Goal: Obtain resource: Obtain resource

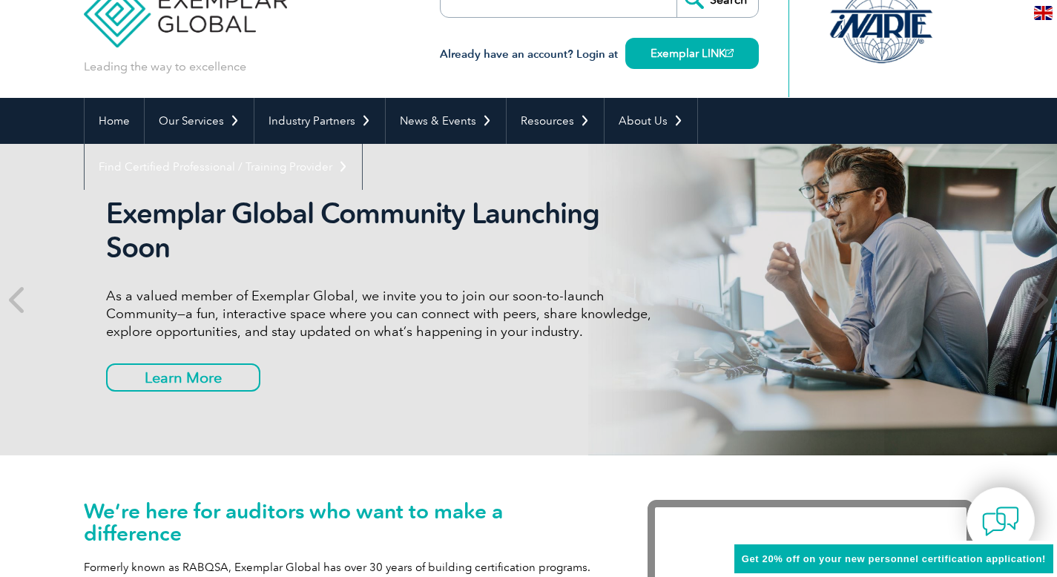
scroll to position [10, 0]
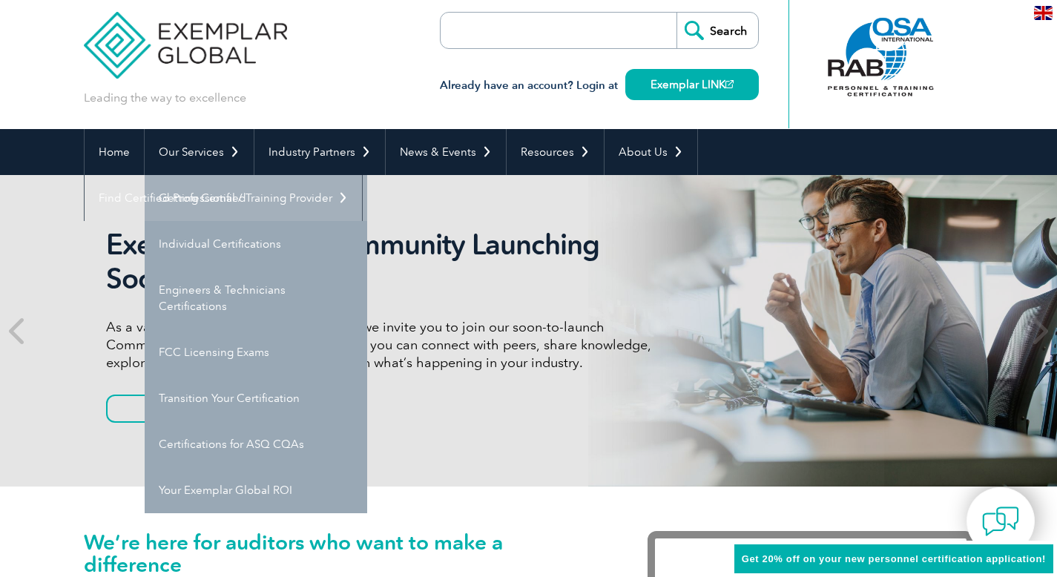
click at [217, 196] on link "Getting Certified" at bounding box center [256, 198] width 223 height 46
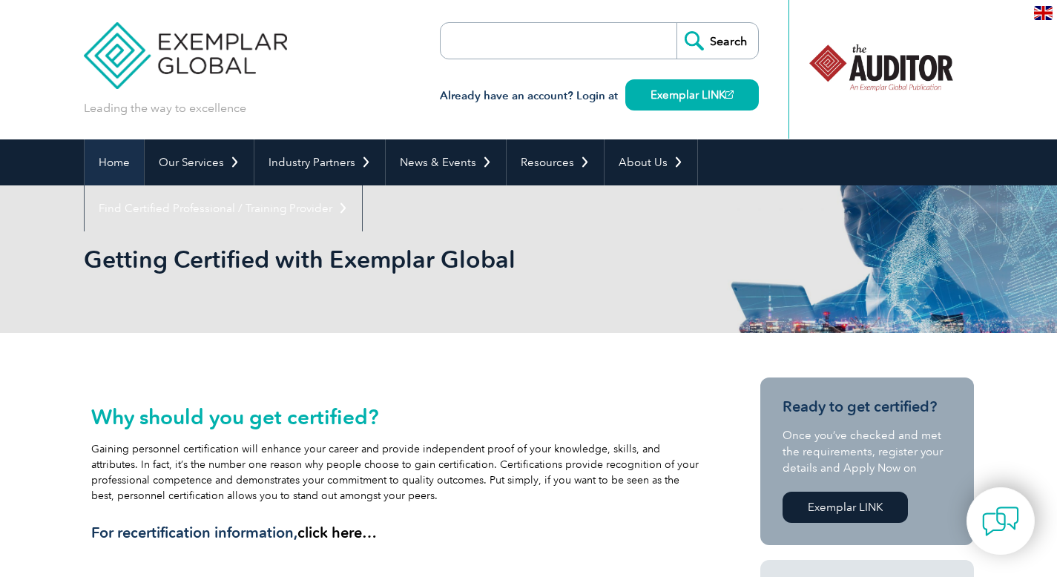
click at [106, 158] on link "Home" at bounding box center [114, 162] width 59 height 46
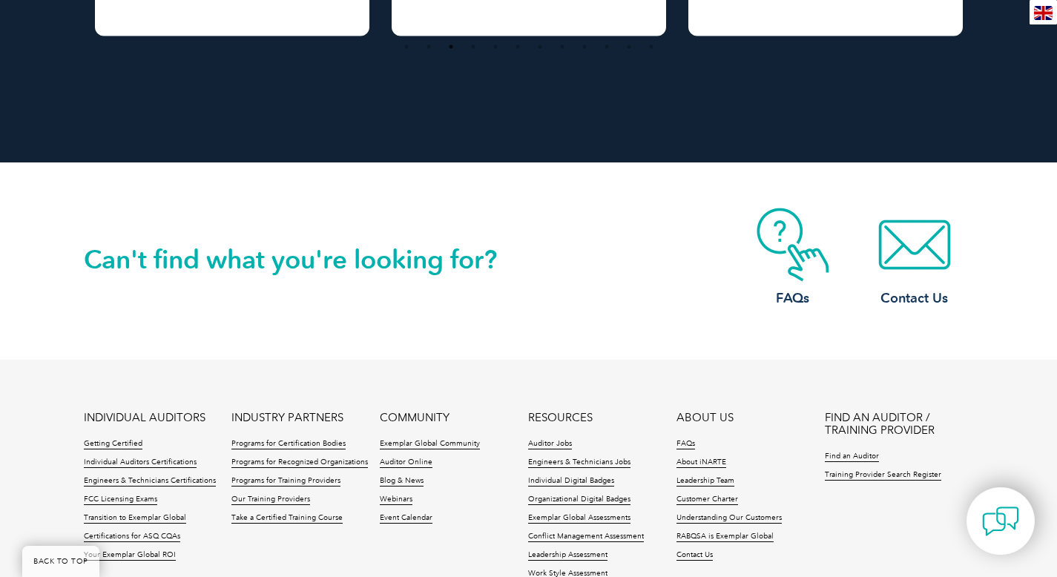
scroll to position [3466, 0]
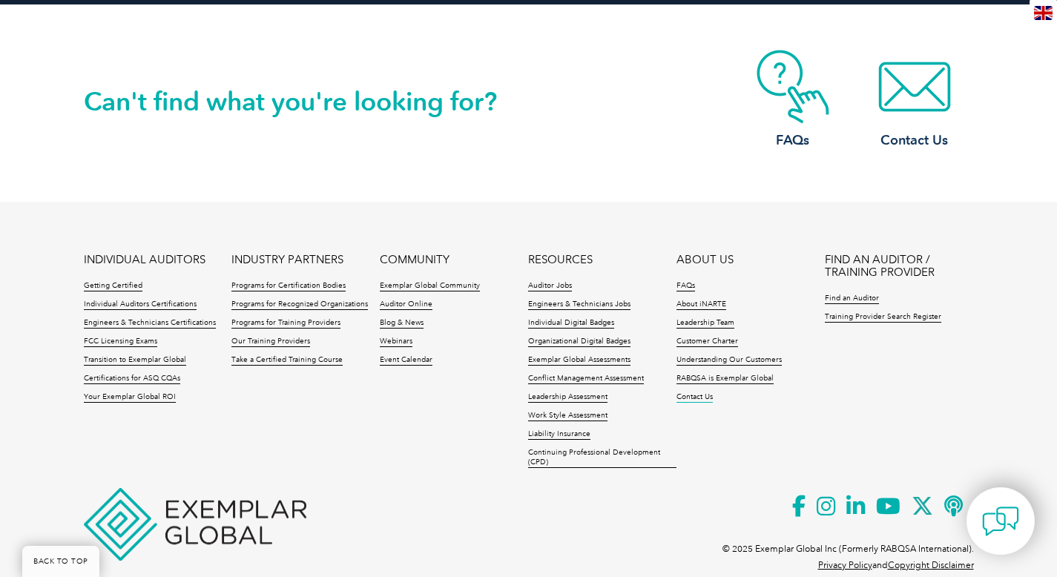
click at [702, 398] on link "Contact Us" at bounding box center [695, 398] width 36 height 10
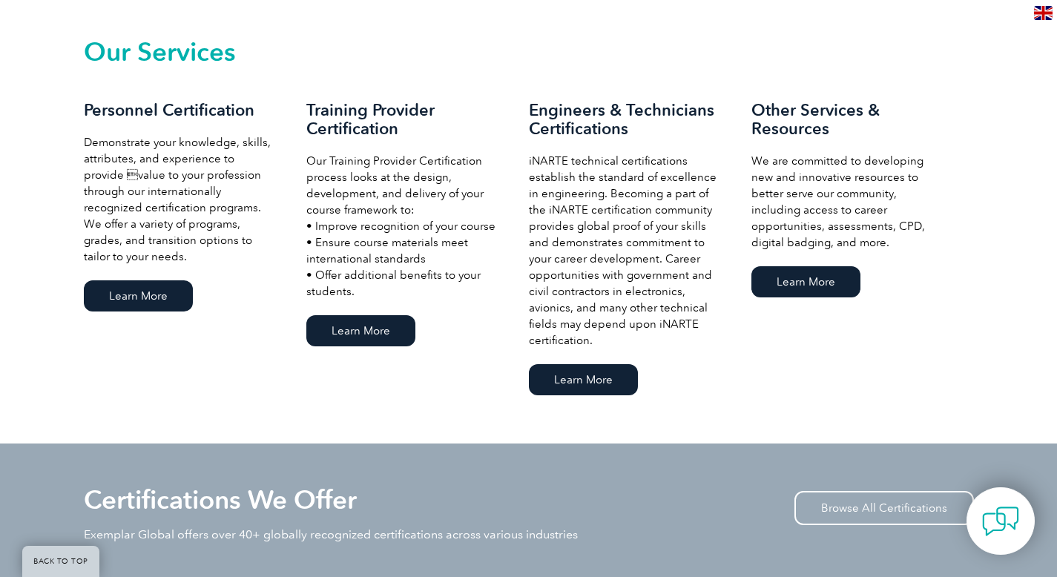
scroll to position [64, 0]
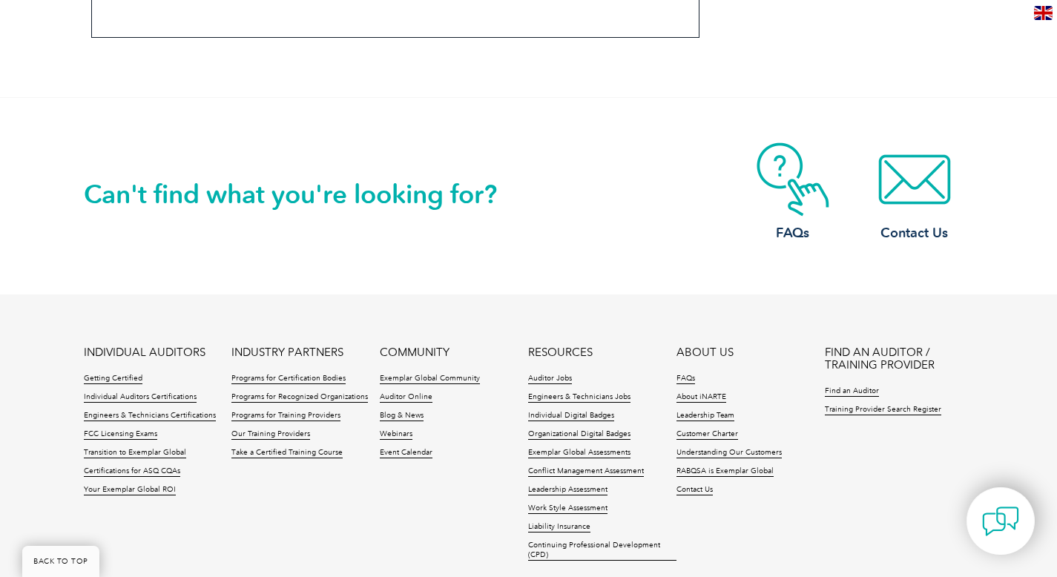
scroll to position [1371, 0]
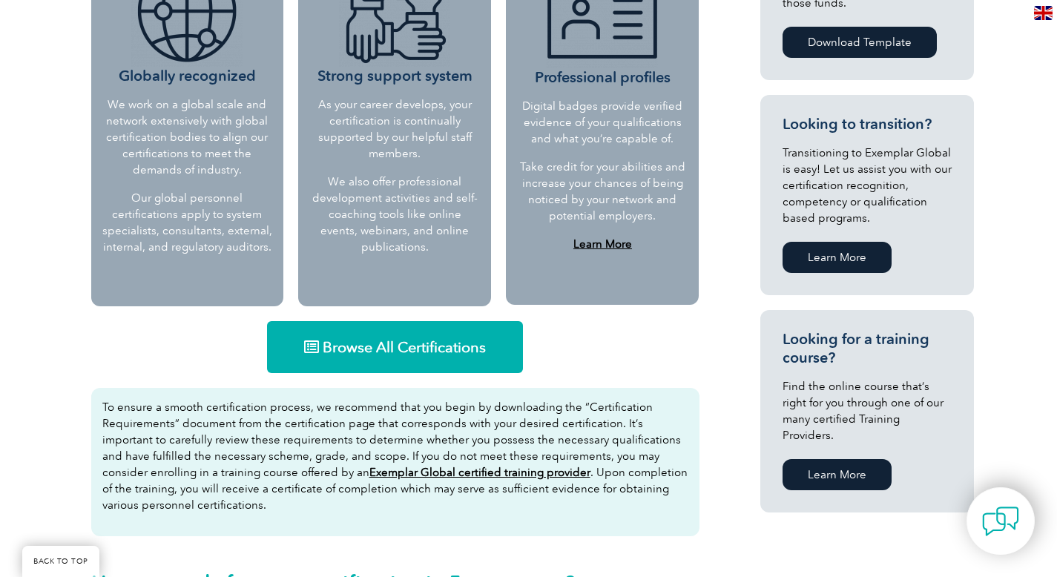
scroll to position [725, 0]
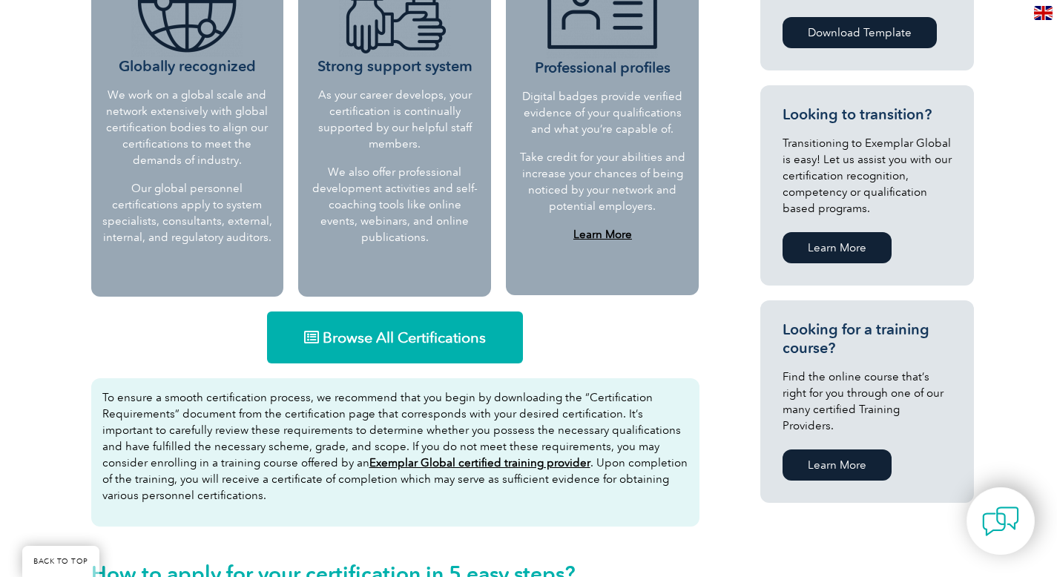
click at [384, 347] on link "Browse All Certifications" at bounding box center [395, 338] width 256 height 52
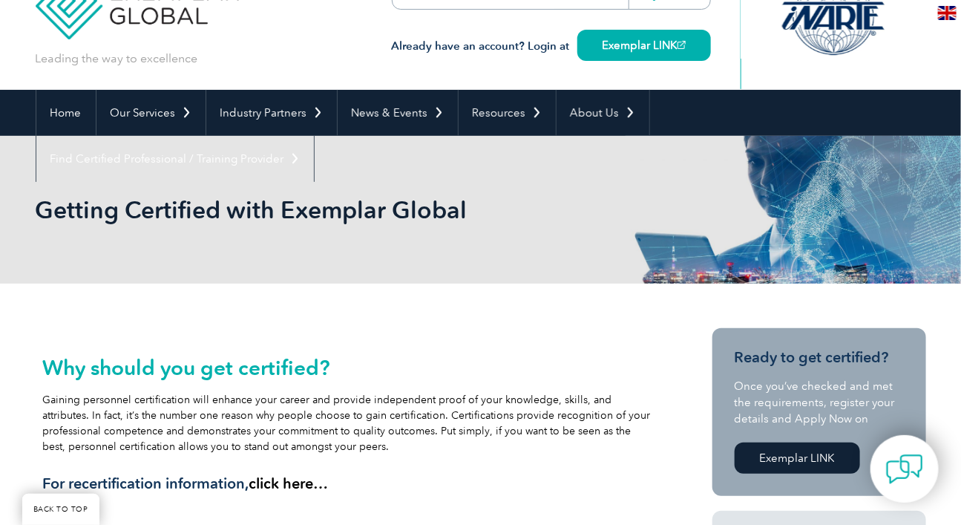
scroll to position [0, 0]
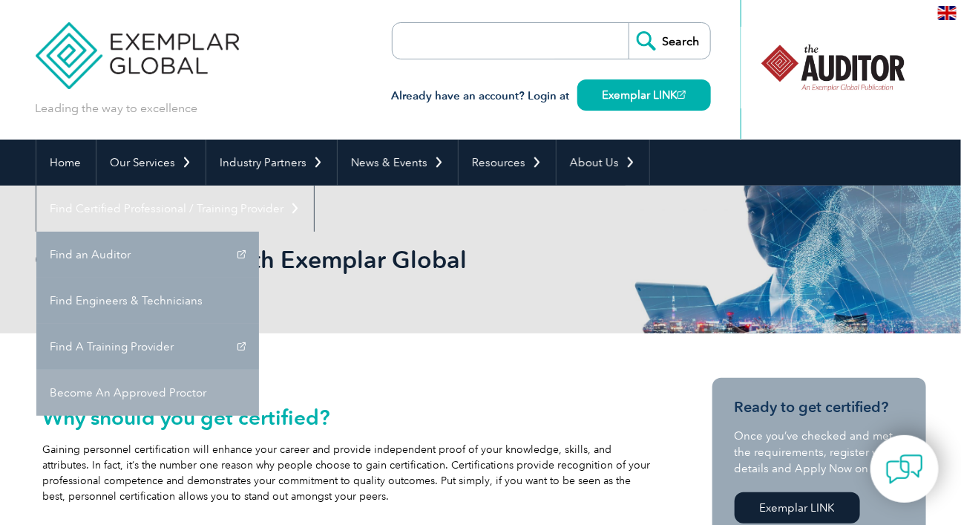
click at [259, 370] on link "Become An Approved Proctor" at bounding box center [147, 393] width 223 height 46
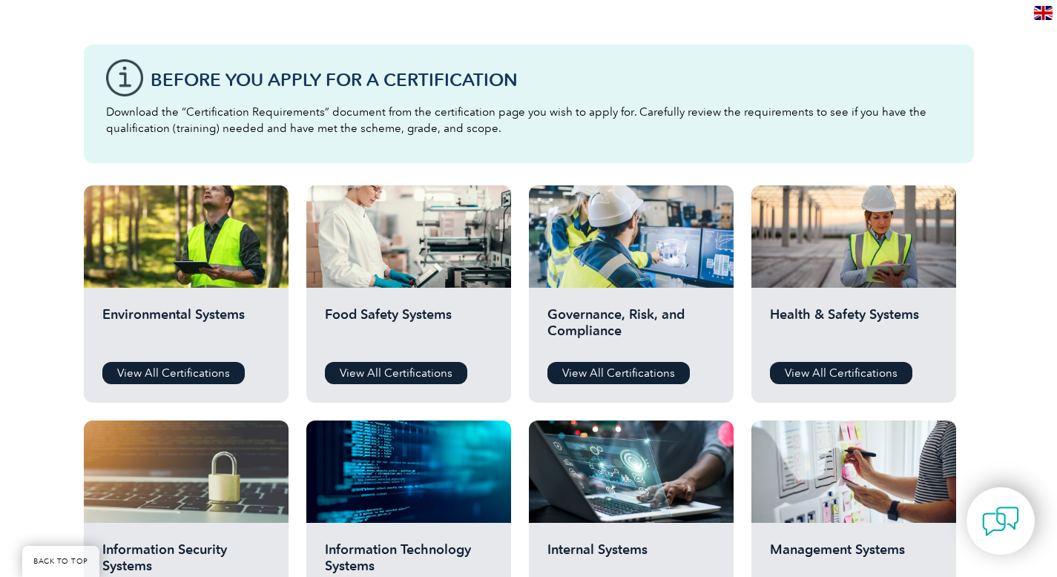
scroll to position [379, 0]
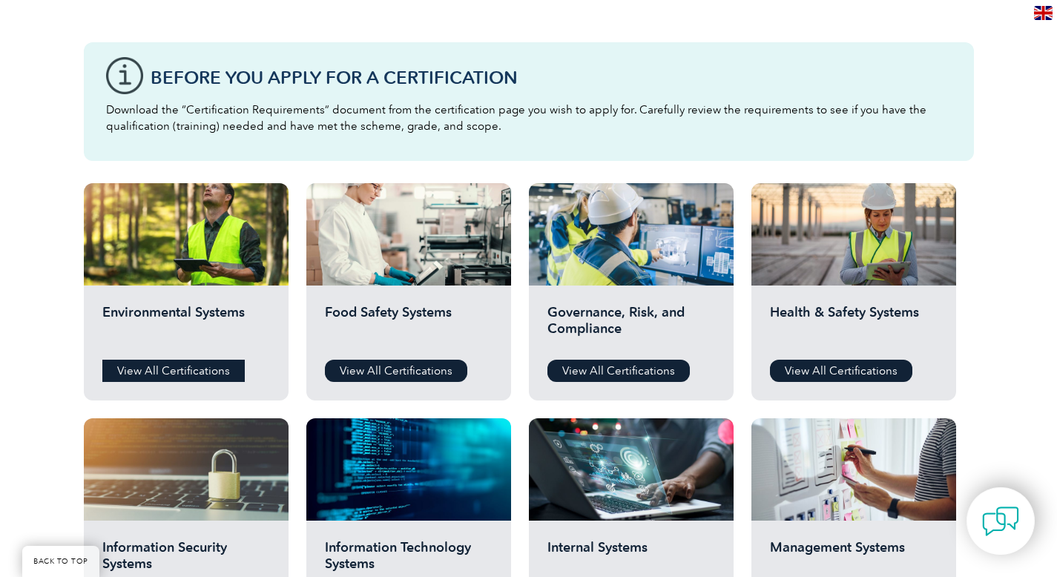
click at [181, 371] on link "View All Certifications" at bounding box center [173, 371] width 142 height 22
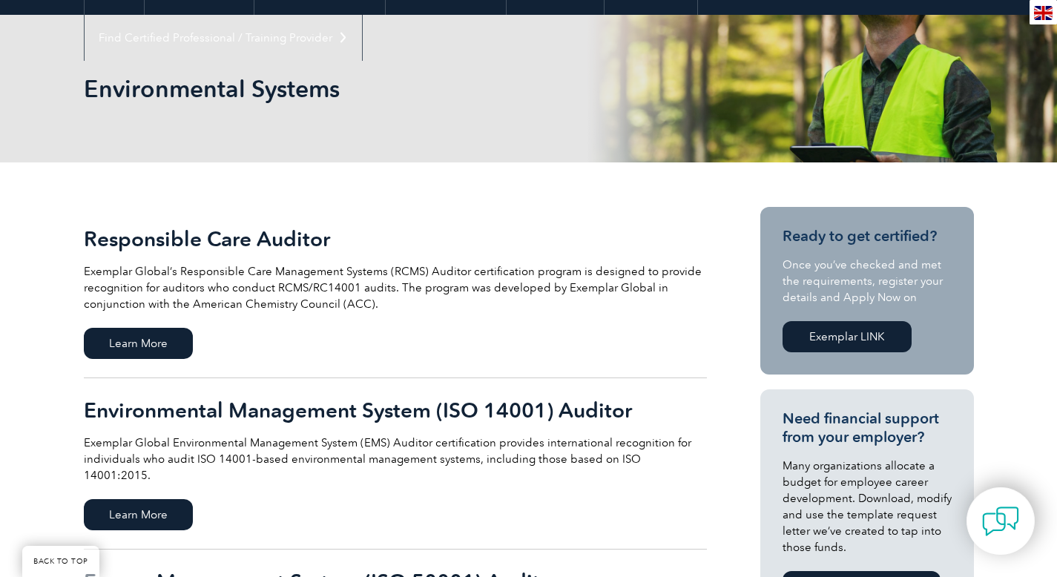
scroll to position [257, 0]
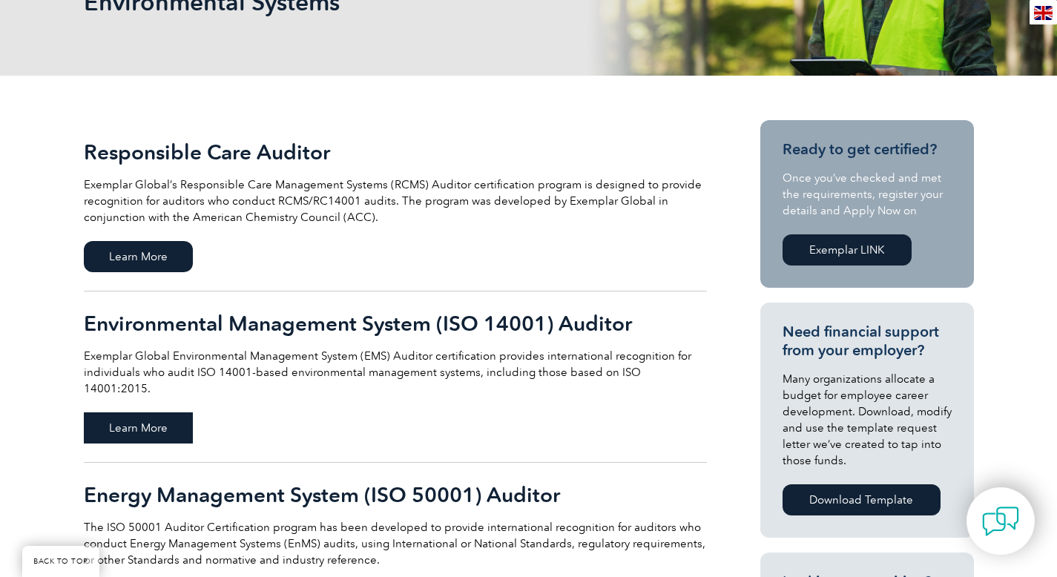
click at [139, 413] on span "Learn More" at bounding box center [138, 428] width 109 height 31
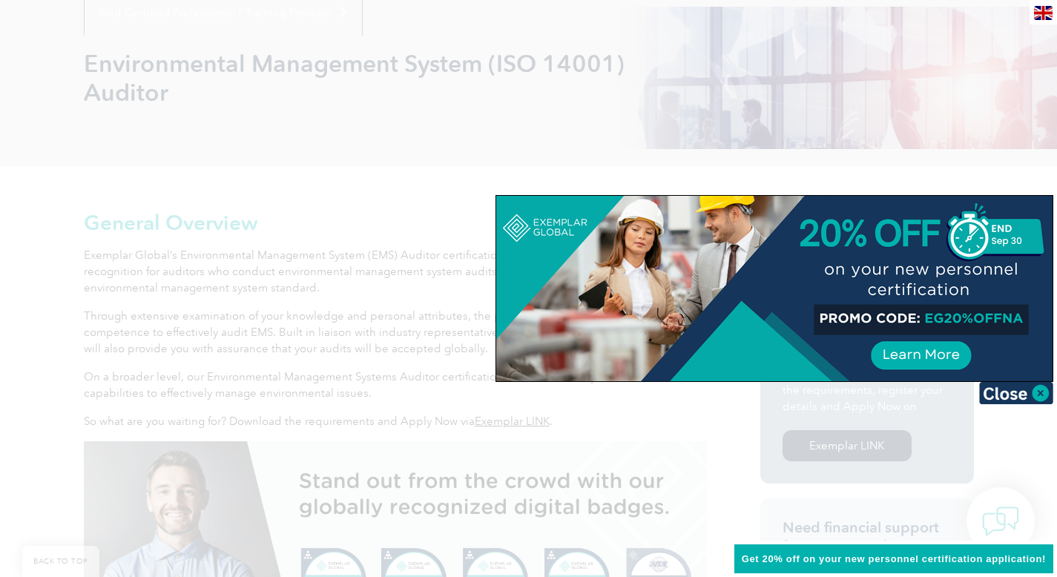
scroll to position [198, 0]
click at [1038, 394] on img at bounding box center [1016, 393] width 74 height 22
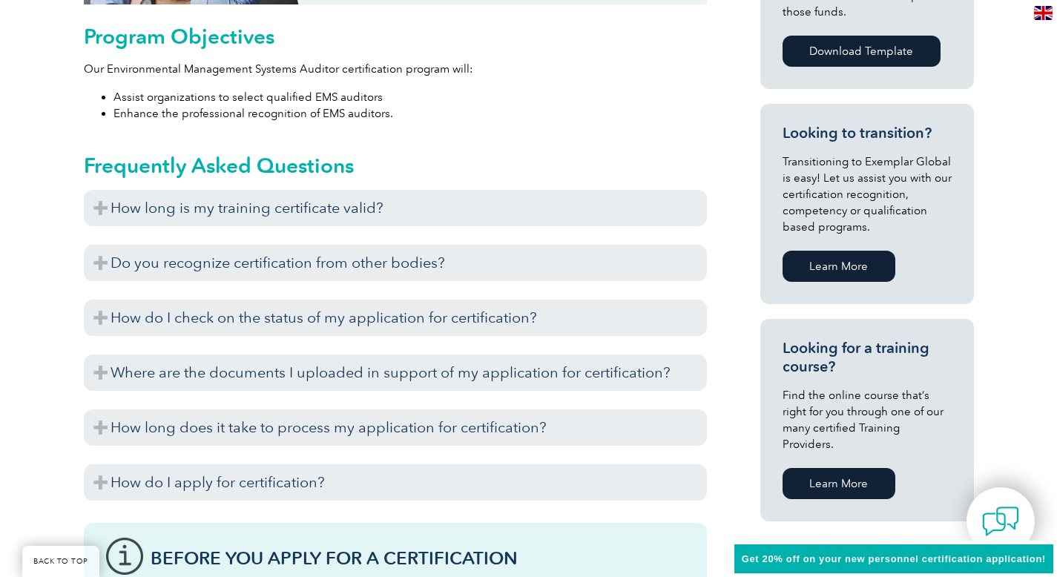
scroll to position [841, 0]
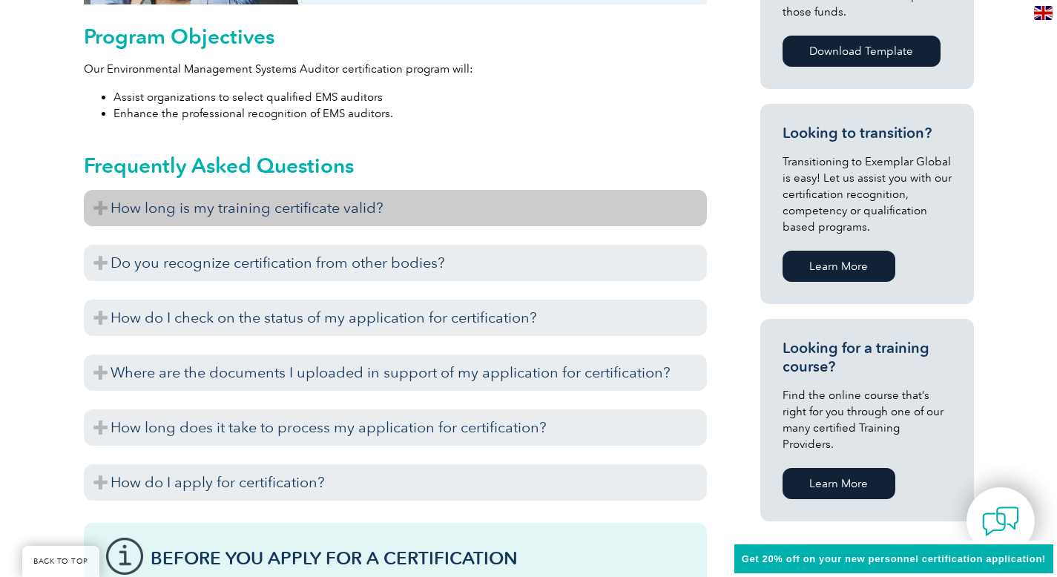
click at [304, 212] on h3 "How long is my training certificate valid?" at bounding box center [395, 208] width 623 height 36
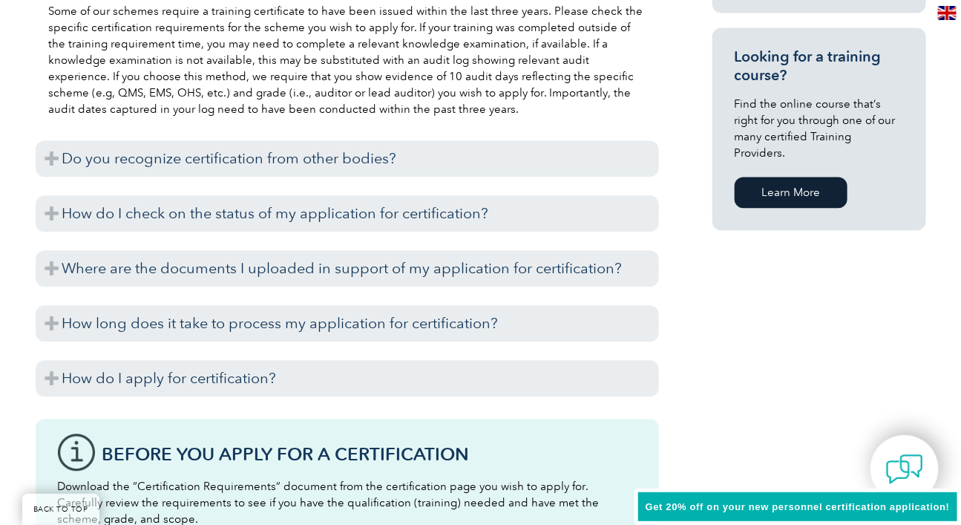
scroll to position [1146, 0]
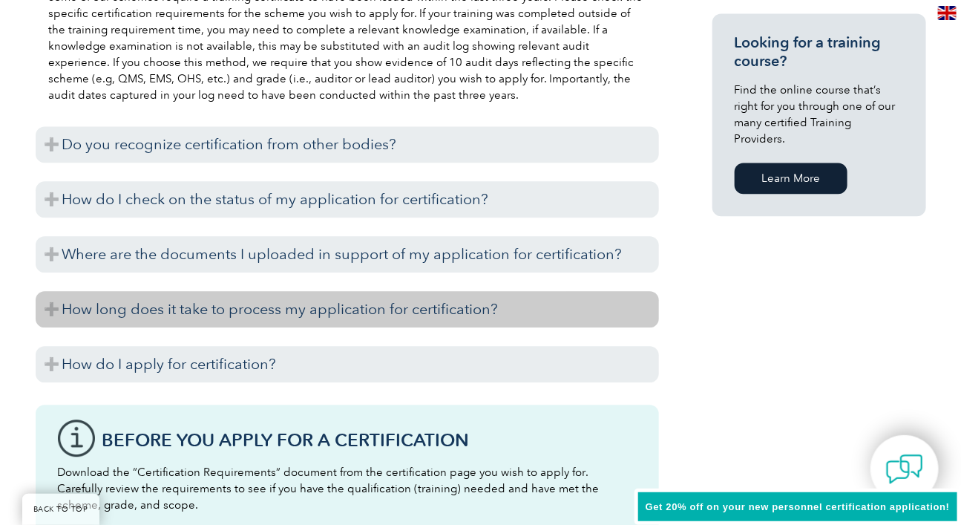
click at [269, 304] on h3 "How long does it take to process my application for certification?" at bounding box center [347, 309] width 623 height 36
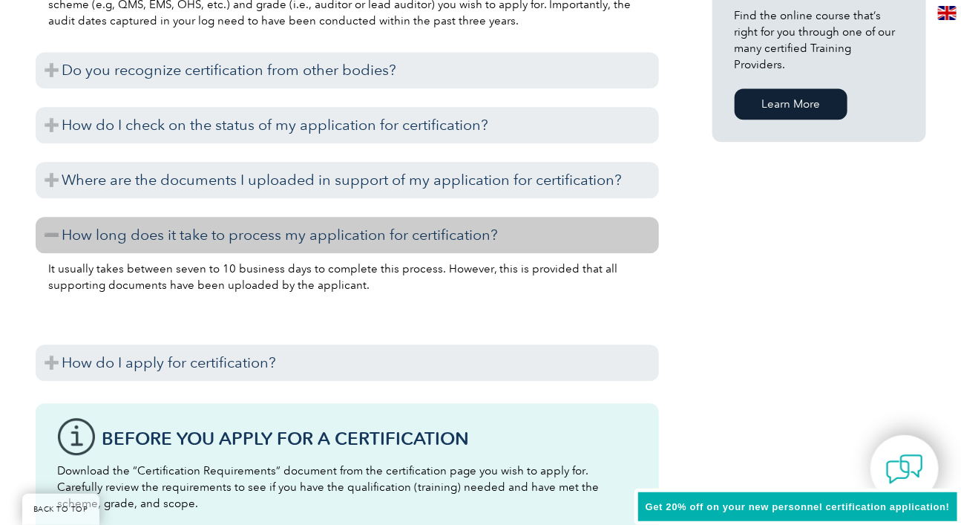
scroll to position [1224, 0]
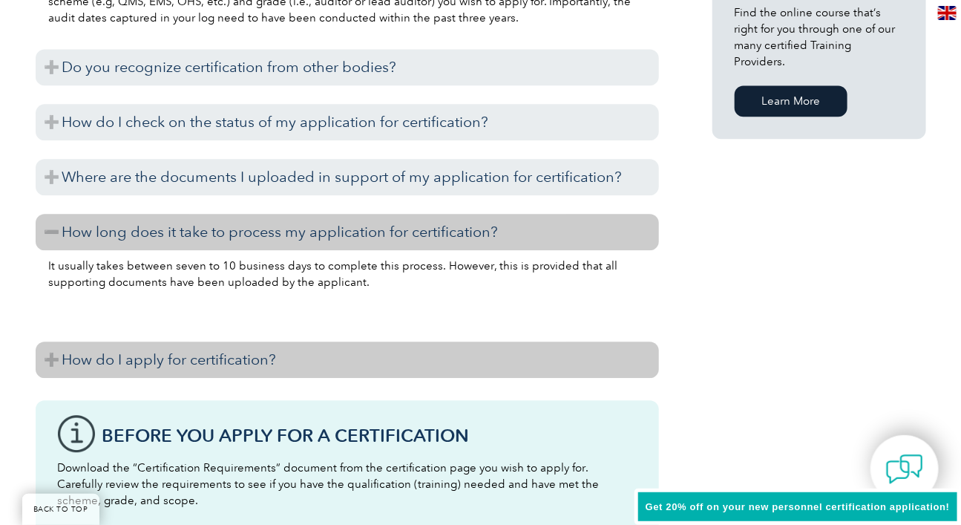
click at [216, 354] on h3 "How do I apply for certification?" at bounding box center [347, 359] width 623 height 36
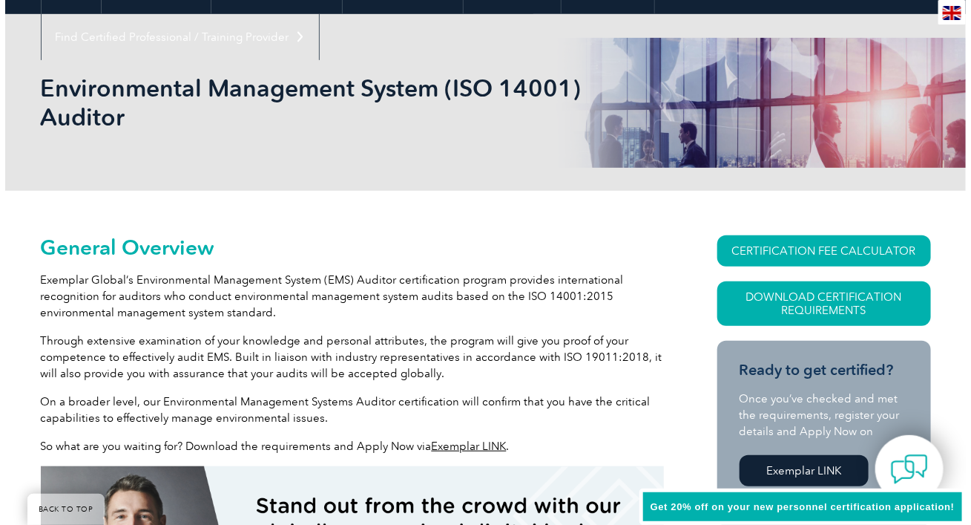
scroll to position [118, 0]
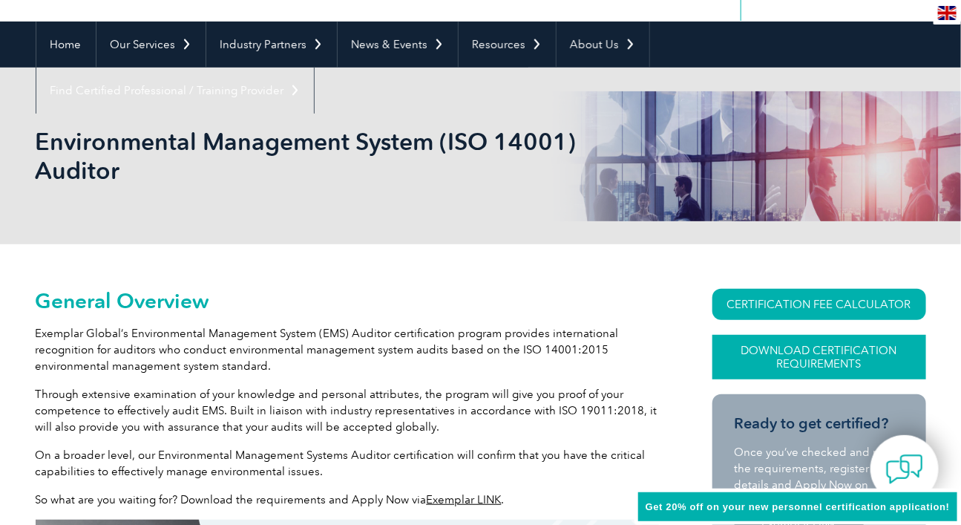
click at [825, 359] on link "Download Certification Requirements" at bounding box center [819, 357] width 214 height 45
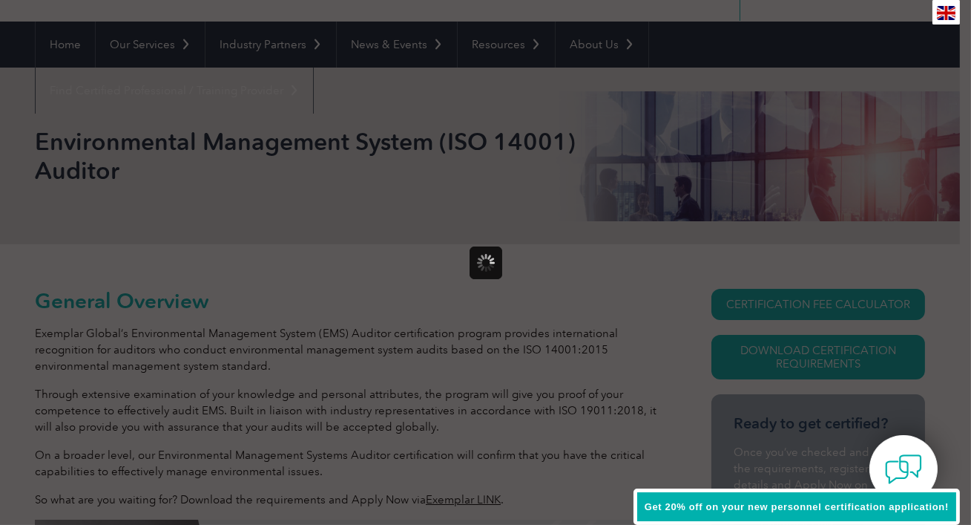
scroll to position [0, 0]
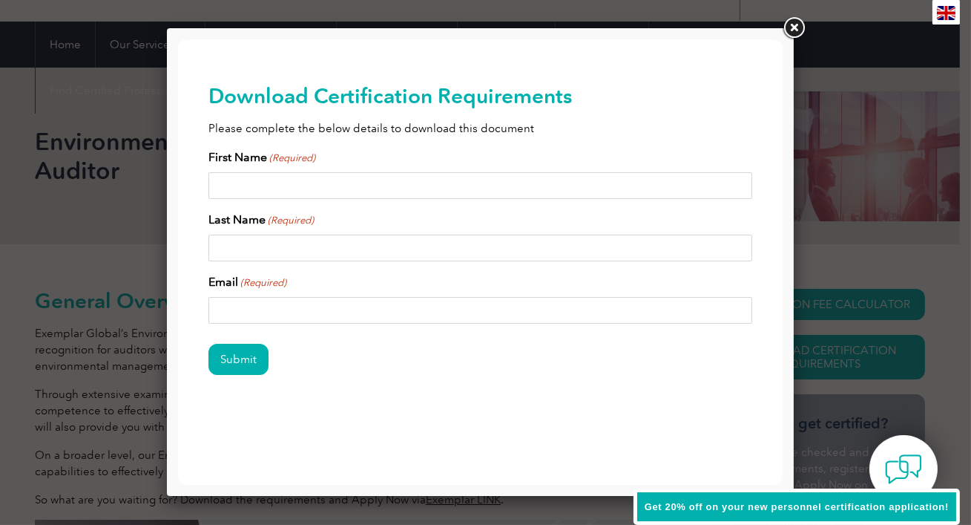
click at [272, 186] on input "First Name (Required)" at bounding box center [480, 185] width 545 height 27
type input "Laila"
type input "Munajed Lahham"
drag, startPoint x: 375, startPoint y: 320, endPoint x: 222, endPoint y: 305, distance: 153.6
click at [226, 307] on input "lailamlahham@gmail.com" at bounding box center [480, 310] width 545 height 27
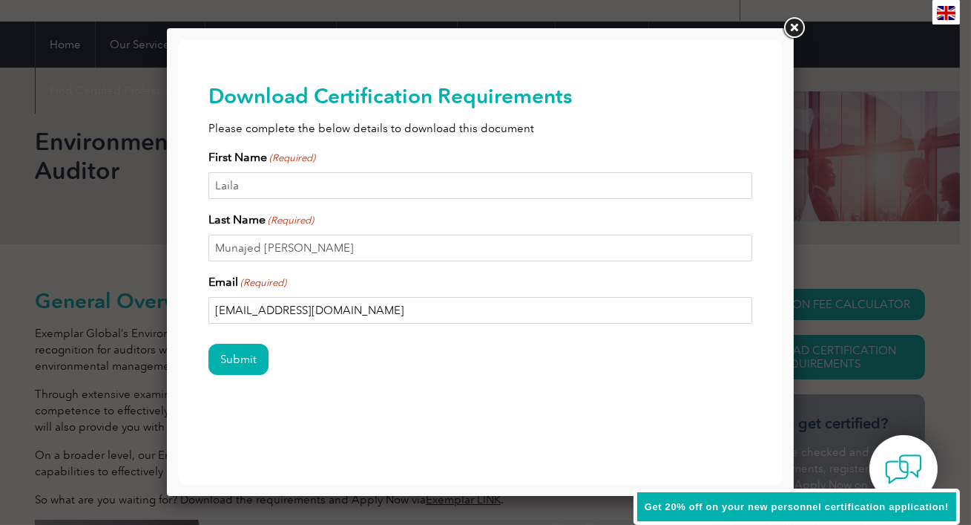
type input "lailaallahham@gmail.com"
click at [230, 362] on input "Submit" at bounding box center [238, 359] width 60 height 31
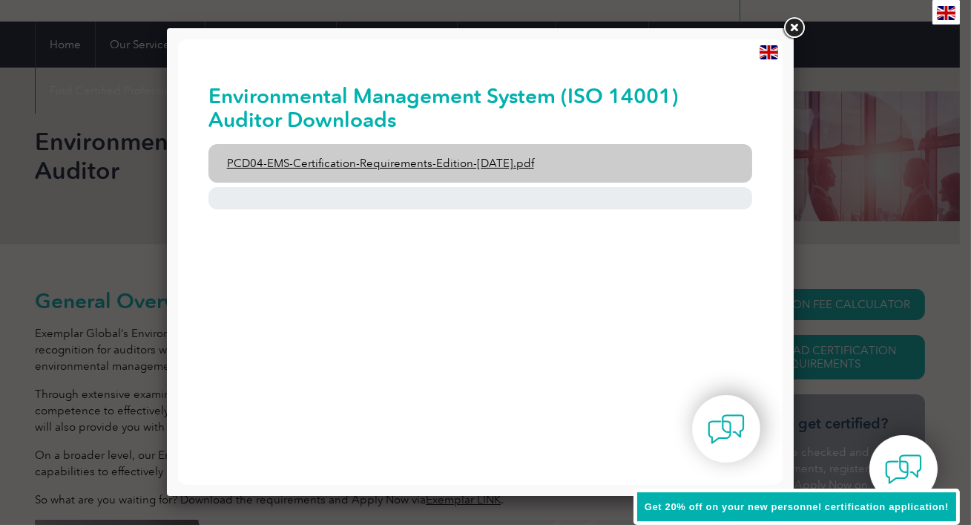
click at [378, 164] on link "PCD04-EMS-Certification-Requirements-Edition-2-April-2022.pdf" at bounding box center [480, 163] width 545 height 39
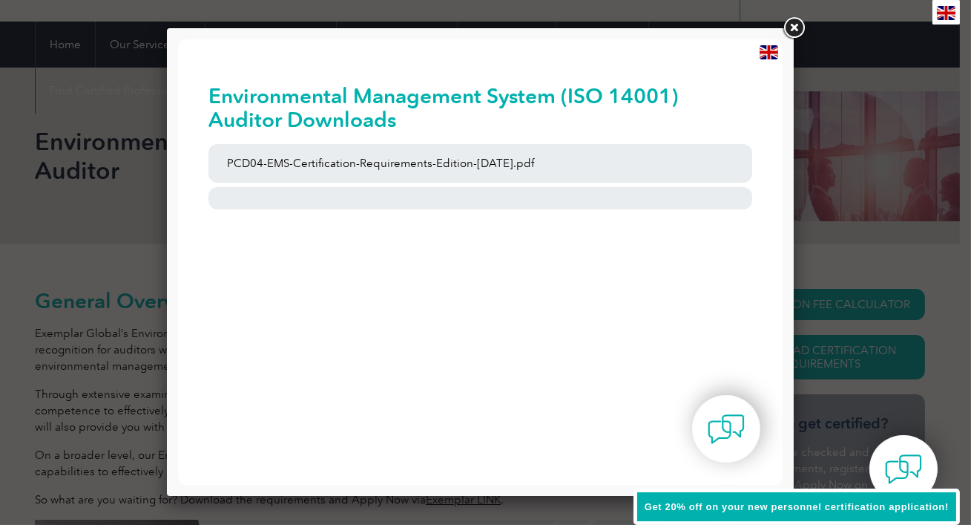
click at [796, 27] on link at bounding box center [794, 28] width 27 height 27
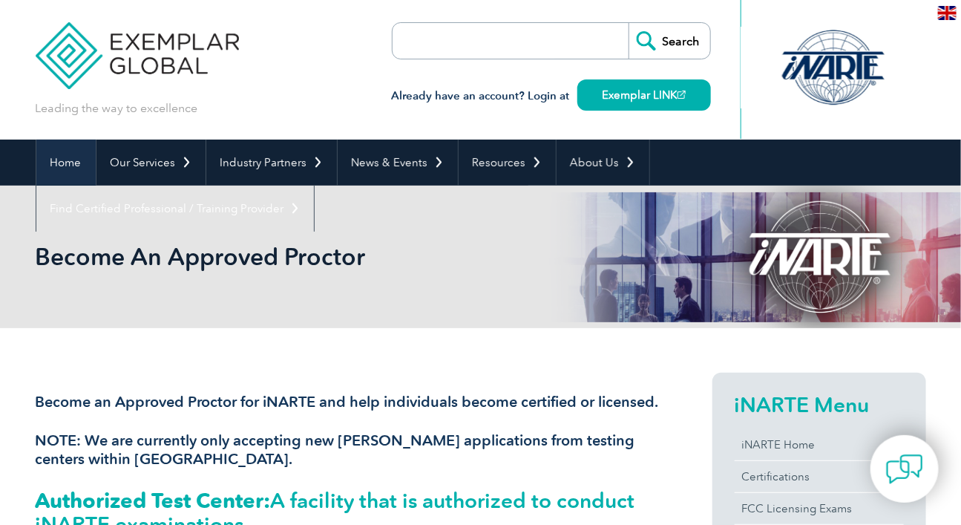
click at [59, 160] on link "Home" at bounding box center [65, 162] width 59 height 46
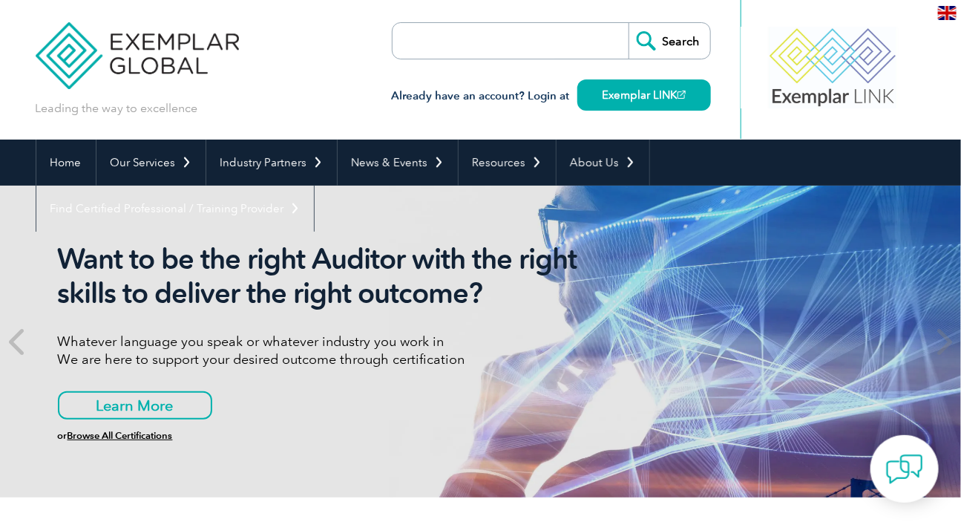
click at [121, 56] on img at bounding box center [138, 44] width 204 height 89
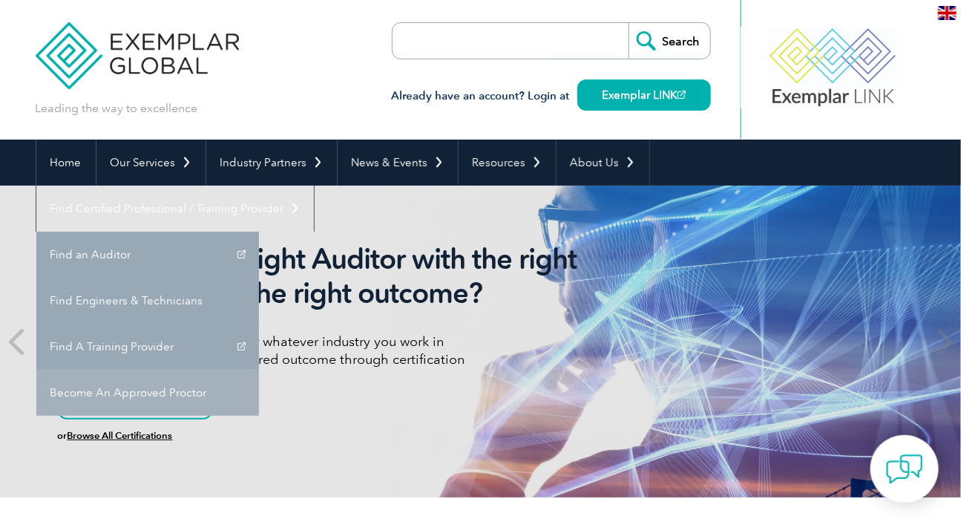
click at [259, 370] on link "Become An Approved Proctor" at bounding box center [147, 393] width 223 height 46
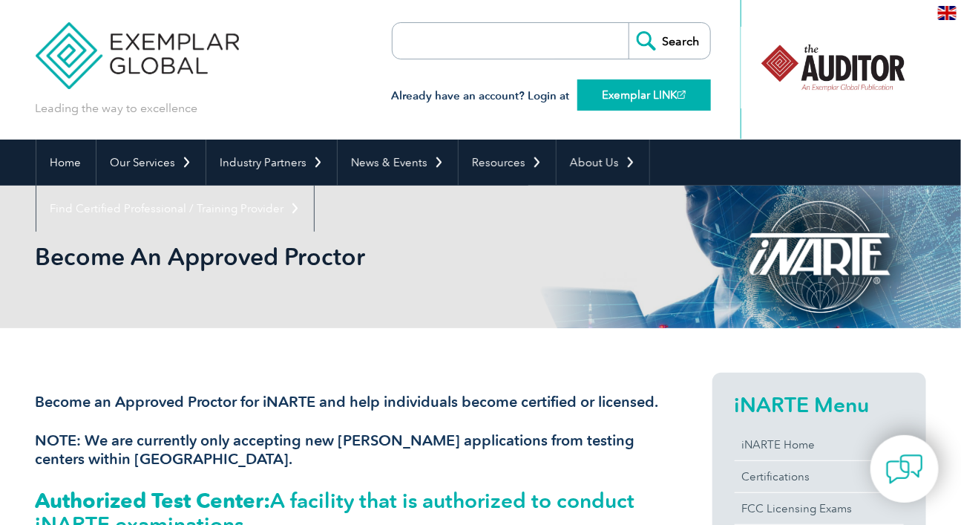
click at [614, 99] on link "Exemplar LINK" at bounding box center [644, 94] width 134 height 31
